Goal: Task Accomplishment & Management: Manage account settings

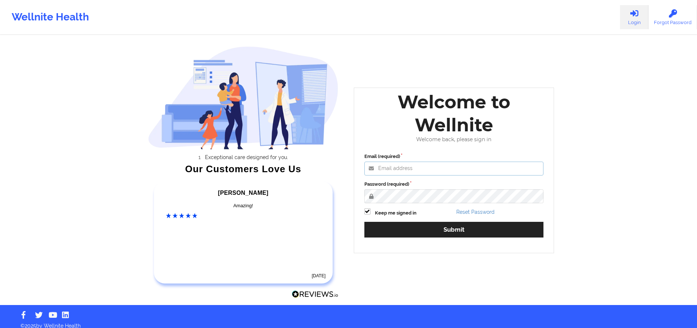
click at [417, 168] on input "Email (required)" at bounding box center [455, 169] width 180 height 14
type input "gailbriel_cjenkins@yahoo.com"
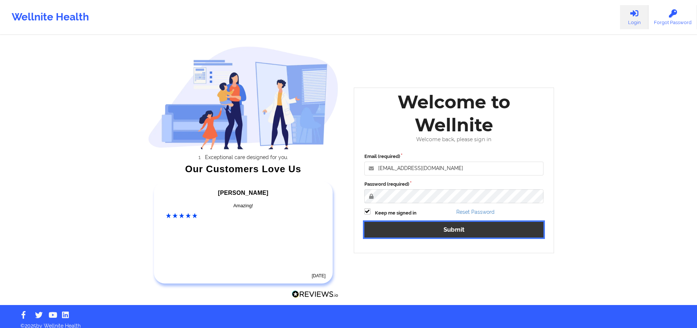
click at [440, 230] on button "Submit" at bounding box center [455, 230] width 180 height 16
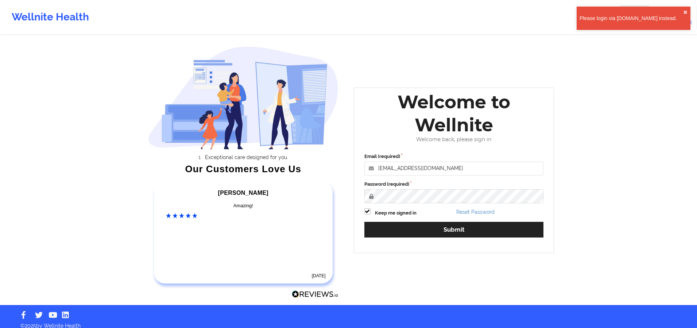
click at [643, 19] on div "Please login via www.wellnite.co instead." at bounding box center [632, 18] width 104 height 7
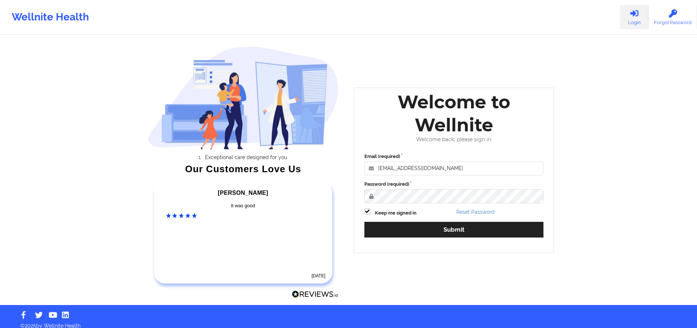
click at [637, 20] on link "Login" at bounding box center [634, 17] width 28 height 24
click at [336, 196] on div "Exceptional care designed for you. Our Customers Love Us Alexandra C Amazing! 6…" at bounding box center [348, 152] width 421 height 305
drag, startPoint x: 478, startPoint y: 104, endPoint x: 464, endPoint y: 105, distance: 14.3
click at [476, 105] on div "Welcome to Wellnite" at bounding box center [454, 113] width 190 height 46
click at [54, 15] on div "Wellnite Health" at bounding box center [50, 17] width 101 height 29
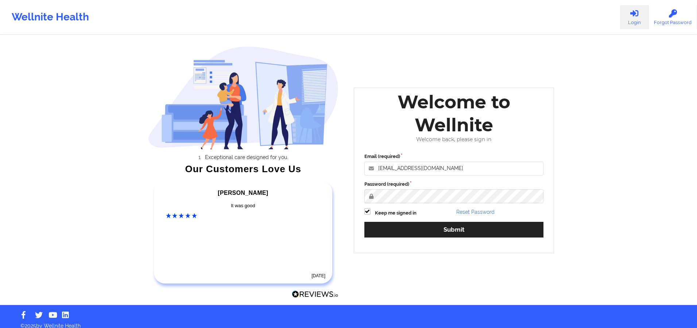
click at [638, 20] on link "Login" at bounding box center [634, 17] width 28 height 24
